Goal: Register for event/course

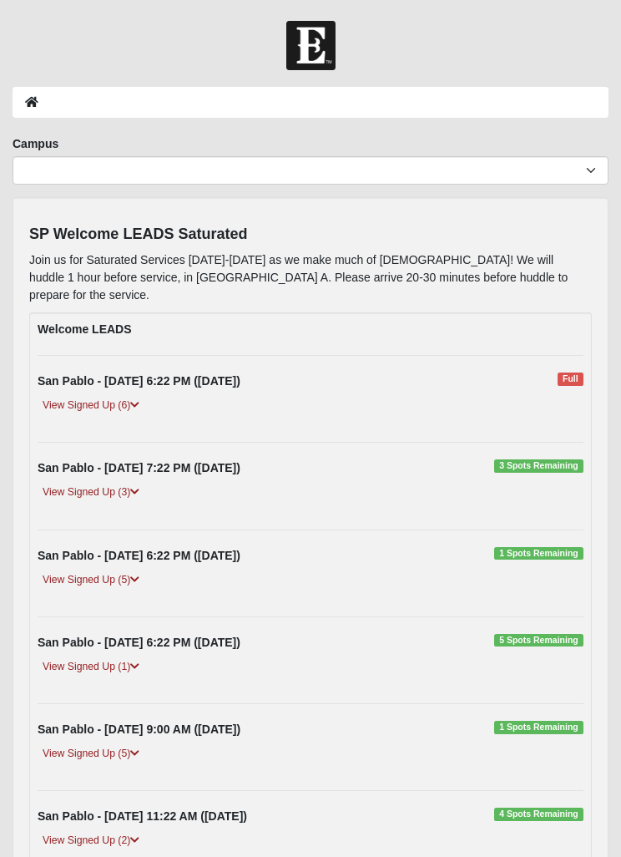
click at [79, 401] on div "View Signed Up (6)" at bounding box center [310, 411] width 571 height 28
click at [119, 397] on link "View Signed Up (6)" at bounding box center [91, 406] width 107 height 18
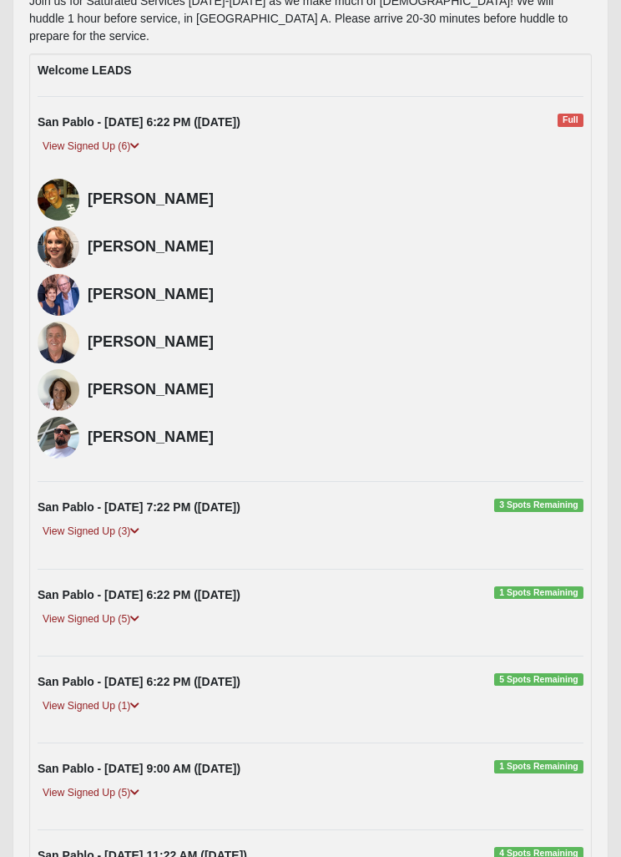
scroll to position [262, 0]
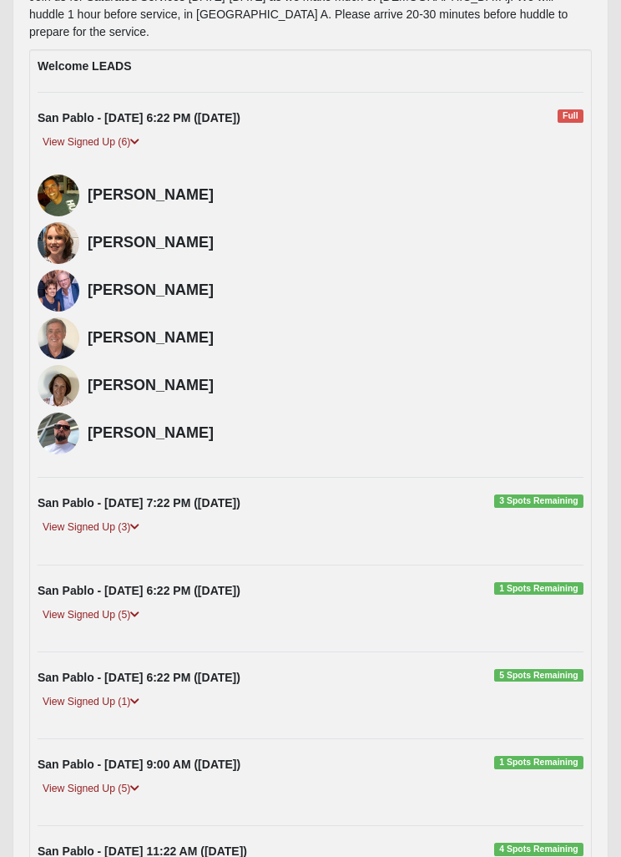
click at [538, 495] on span "3 Spots Remaining" at bounding box center [539, 501] width 89 height 13
click at [538, 469] on div "Welcome LEADS San Pablo - 9/10/2025 6:22 PM (9/10/2025) Full View Signed Up (6)" at bounding box center [310, 553] width 563 height 1007
click at [84, 525] on div "View Signed Up (3)" at bounding box center [310, 534] width 571 height 28
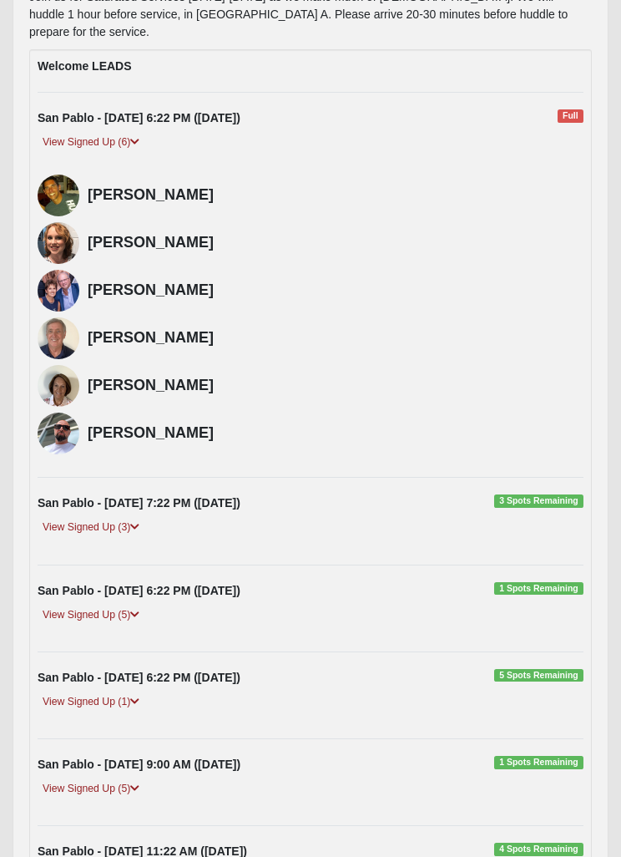
click at [131, 520] on link "View Signed Up (3)" at bounding box center [91, 529] width 107 height 18
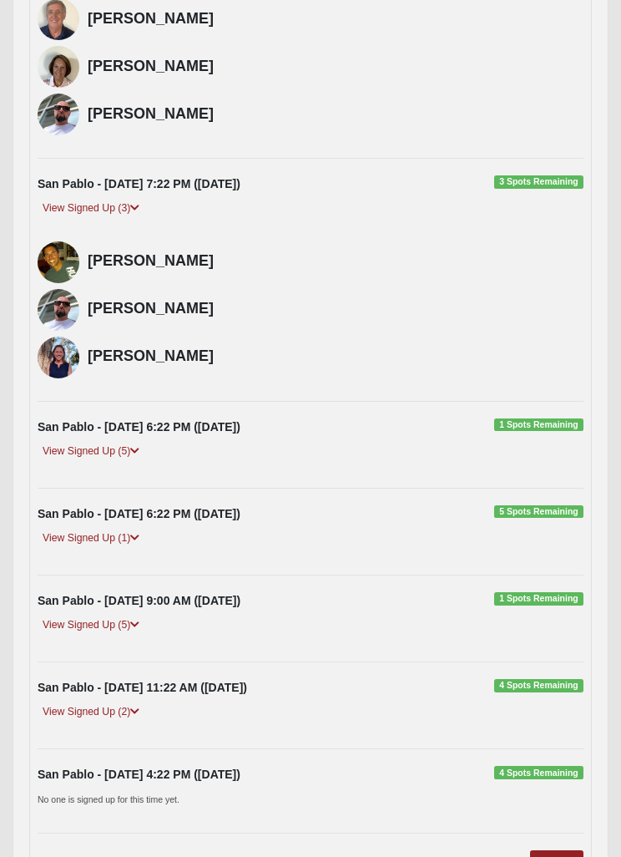
scroll to position [642, 0]
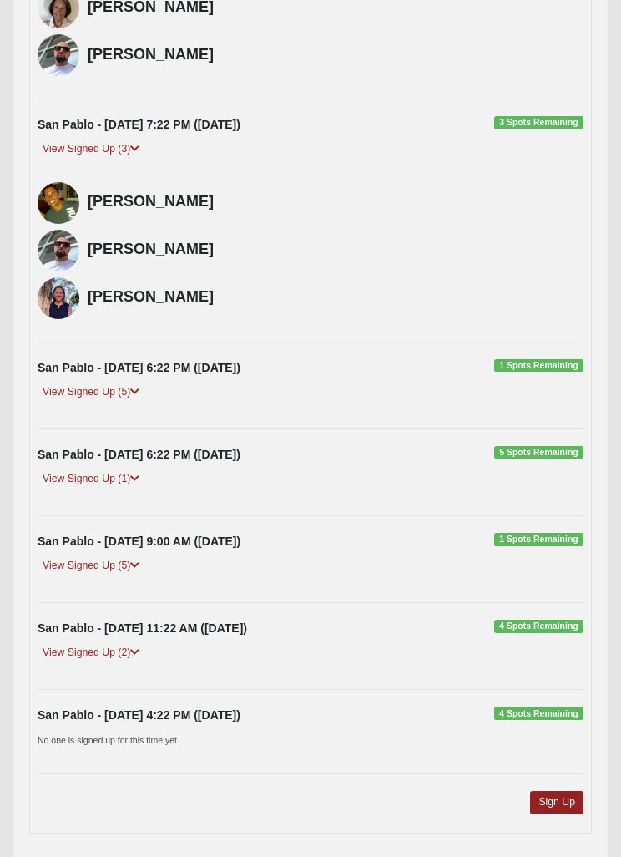
click at [556, 791] on link "Sign Up" at bounding box center [556, 802] width 53 height 23
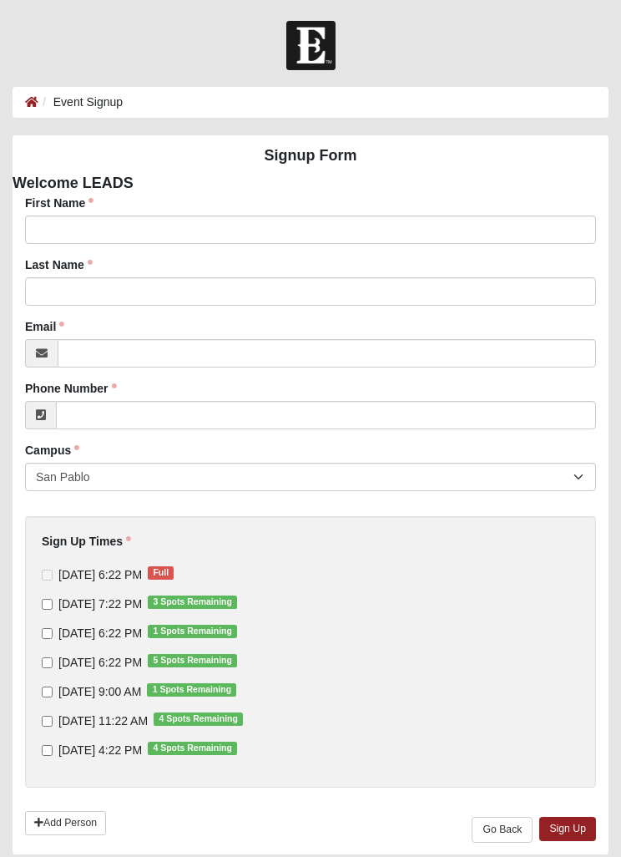
scroll to position [6, 0]
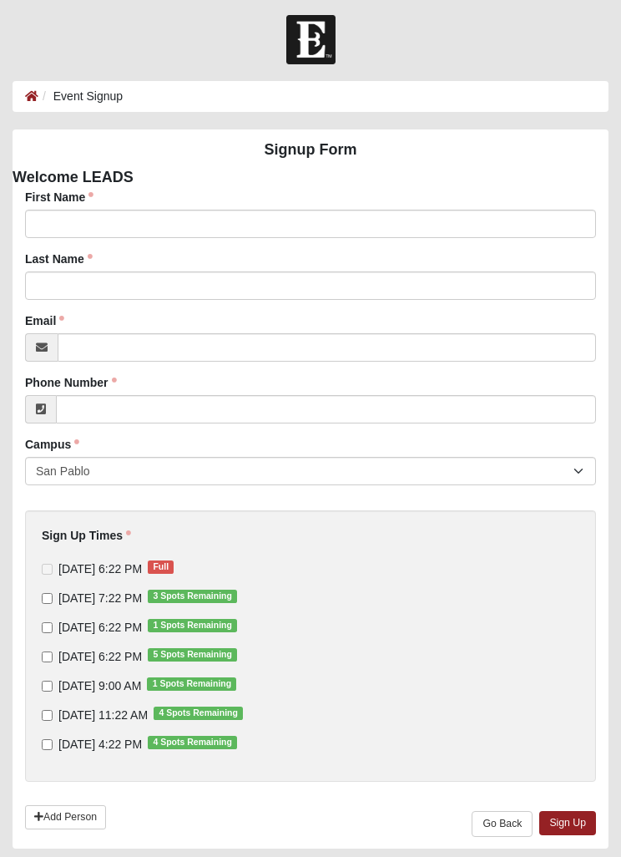
click at [52, 596] on input "[DATE] 7:22 PM 3 Spots Remaining" at bounding box center [47, 598] width 11 height 11
checkbox input "true"
click at [44, 629] on input "[DATE] 6:22 PM 1 Spots Remaining" at bounding box center [47, 627] width 11 height 11
checkbox input "true"
click at [46, 712] on input "[DATE] 11:22 AM 4 Spots Remaining" at bounding box center [47, 715] width 11 height 11
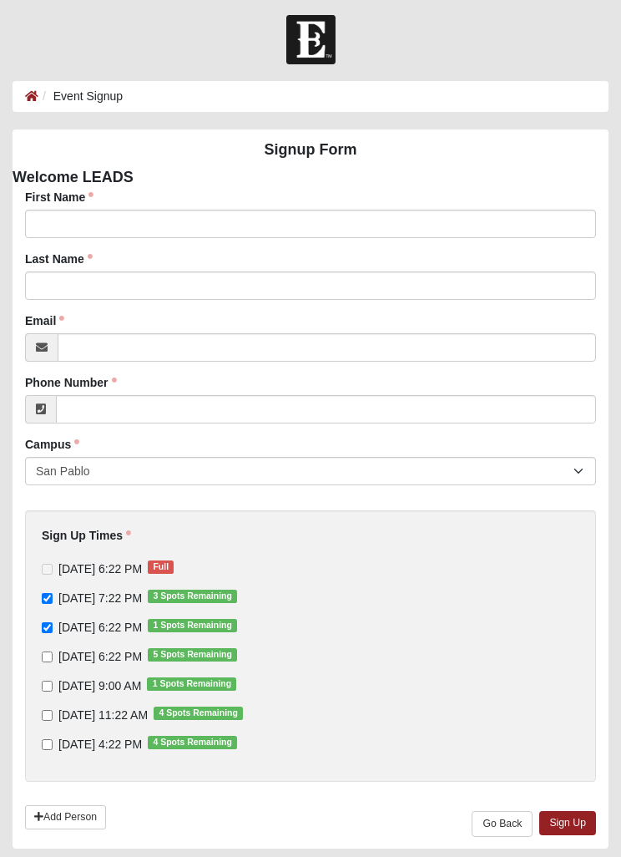
checkbox input "true"
click at [576, 828] on link "Sign Up" at bounding box center [568, 823] width 57 height 24
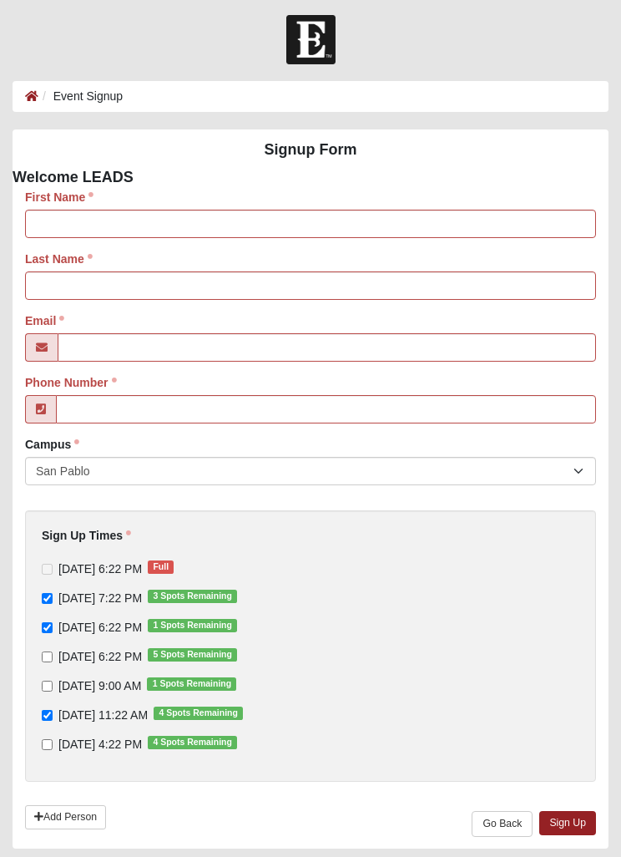
click at [82, 204] on label "First Name" at bounding box center [59, 197] width 68 height 17
click at [82, 210] on input "First Name" at bounding box center [310, 224] width 571 height 28
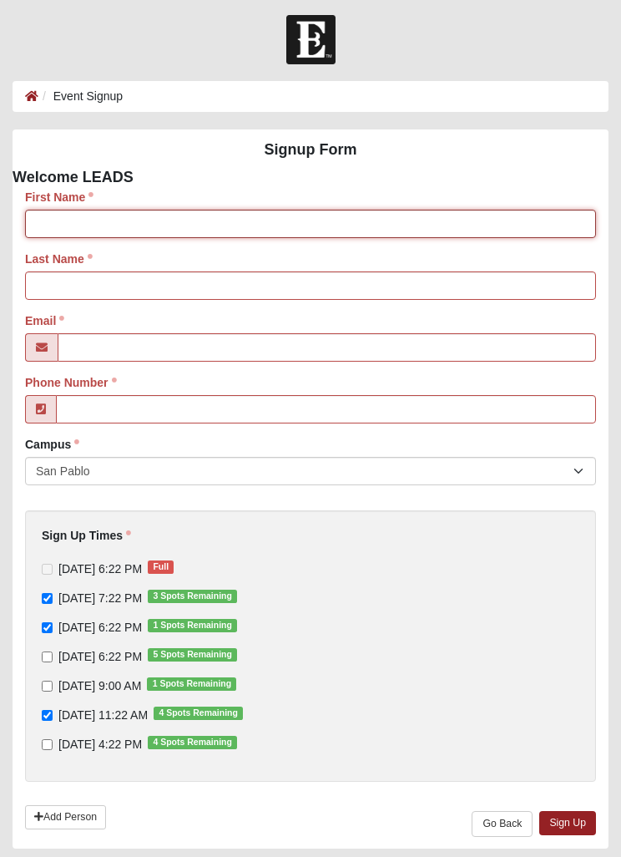
type input "[PERSON_NAME]"
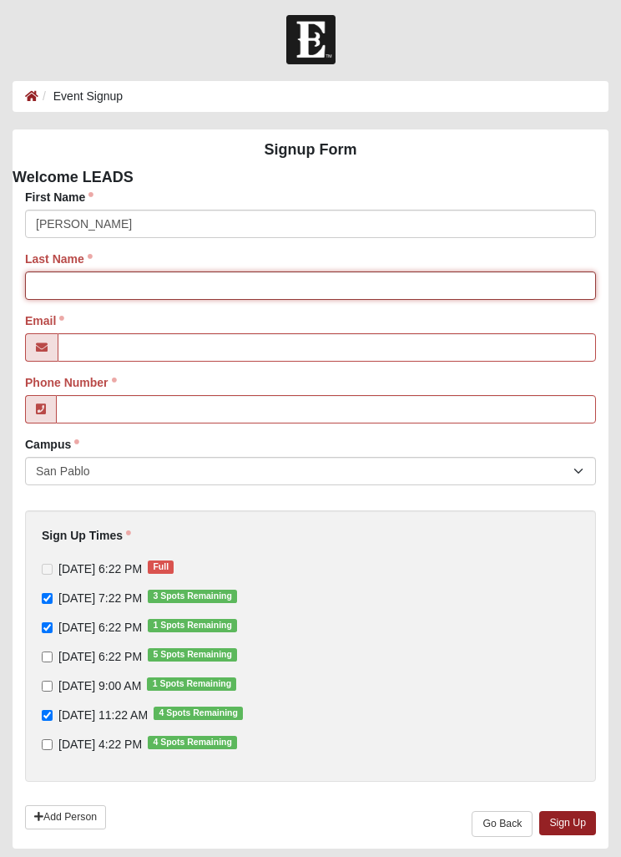
type input "Steers"
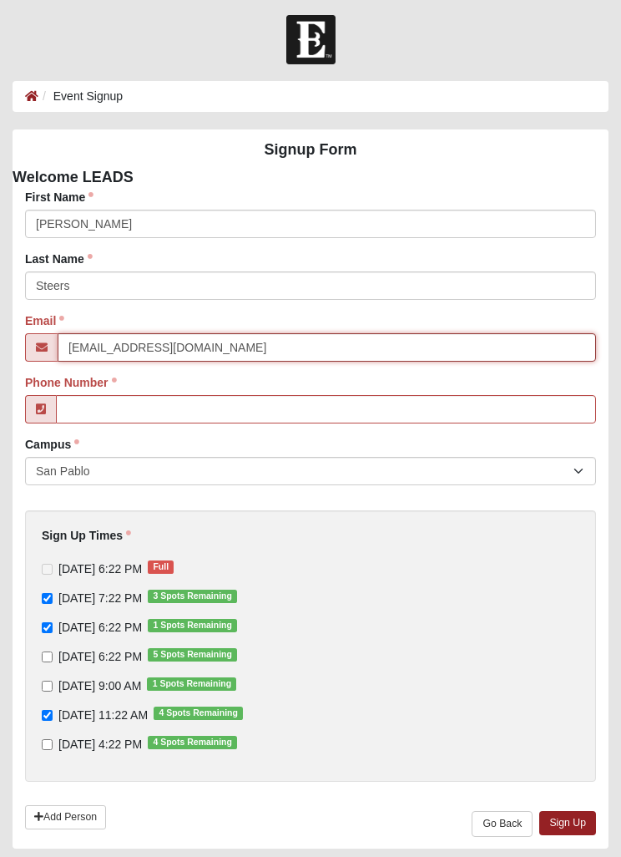
type input "[EMAIL_ADDRESS][DOMAIN_NAME]"
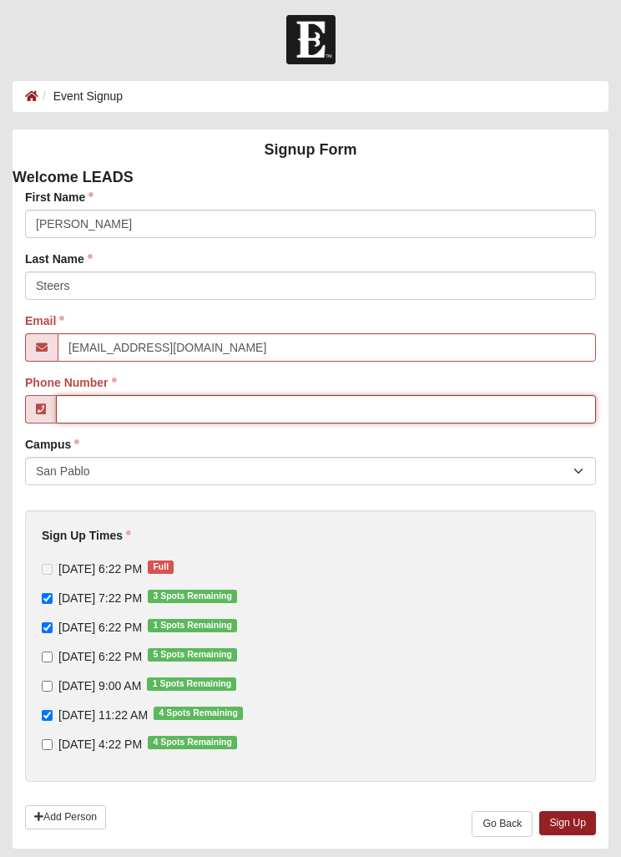
click at [91, 404] on input "Phone Number" at bounding box center [326, 409] width 540 height 28
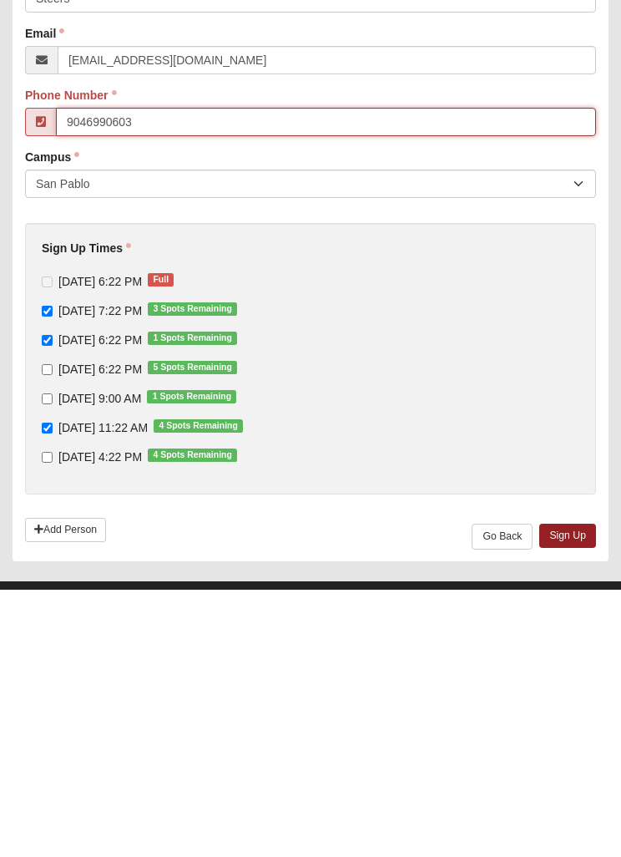
scroll to position [59, 0]
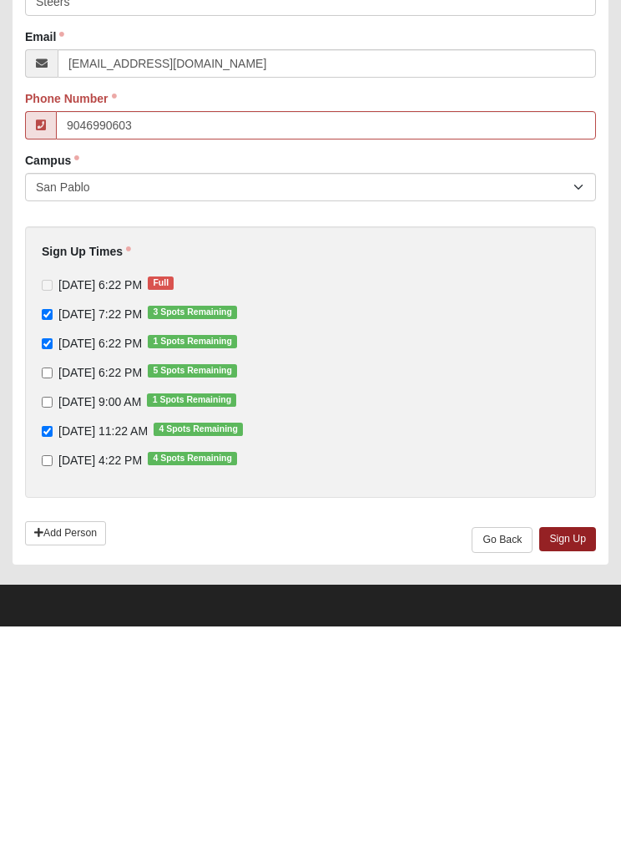
click at [571, 758] on link "Sign Up" at bounding box center [568, 770] width 57 height 24
type input "[PHONE_NUMBER]"
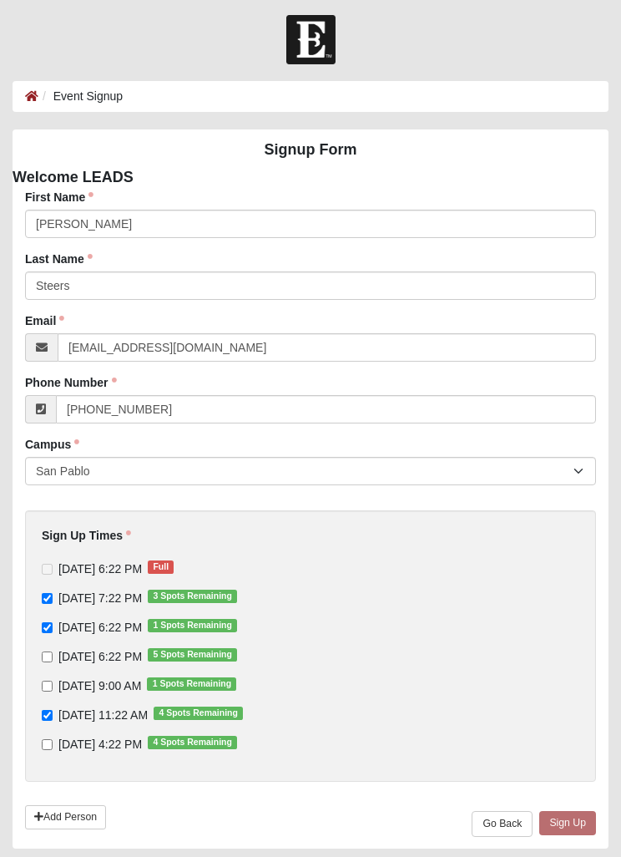
scroll to position [0, 0]
